Goal: Task Accomplishment & Management: Manage account settings

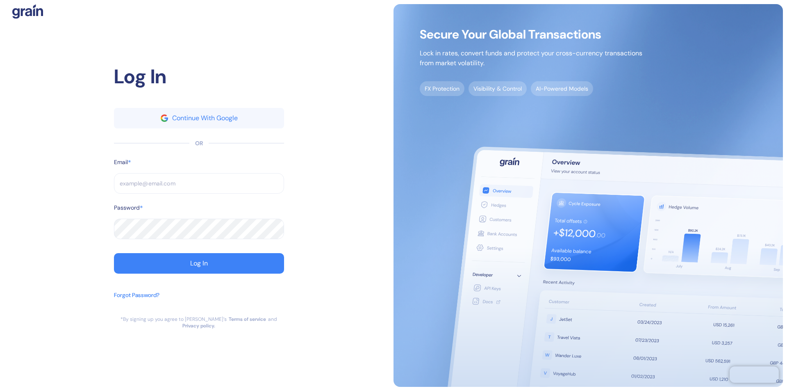
click at [199, 187] on input "text" at bounding box center [199, 183] width 170 height 21
type input "supp"
type input "su"
type input "suppor"
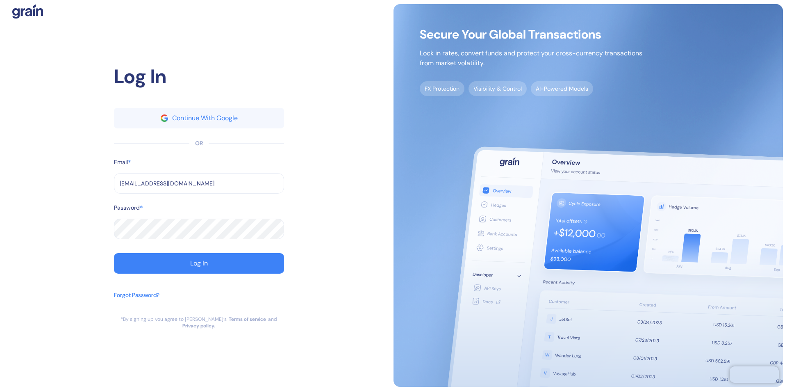
type input "[EMAIL_ADDRESS][DOMAIN_NAME]"
click at [199, 267] on div "Log In" at bounding box center [199, 263] width 18 height 7
